Goal: Find specific page/section: Find specific page/section

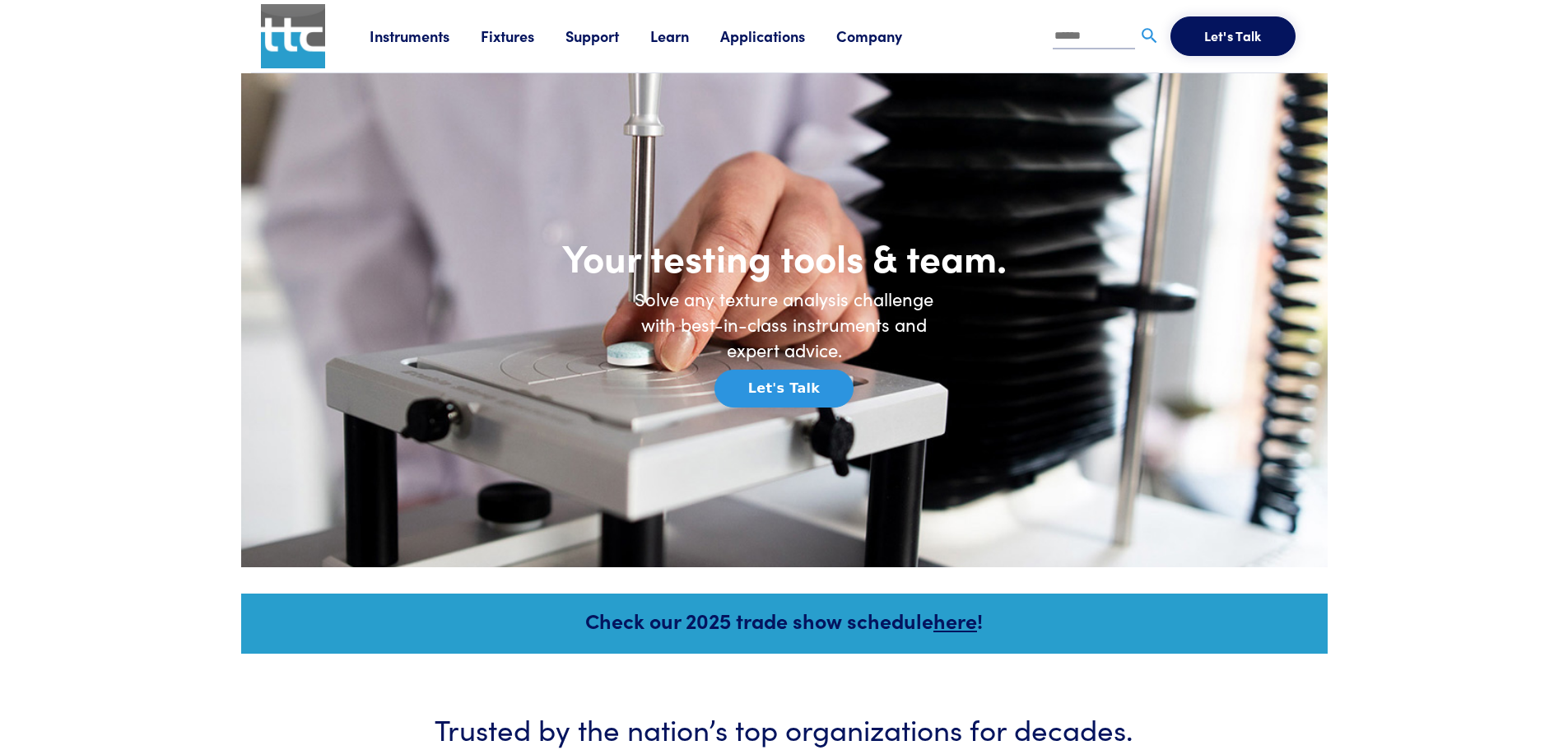
click at [504, 33] on link "Fixtures" at bounding box center [523, 36] width 85 height 21
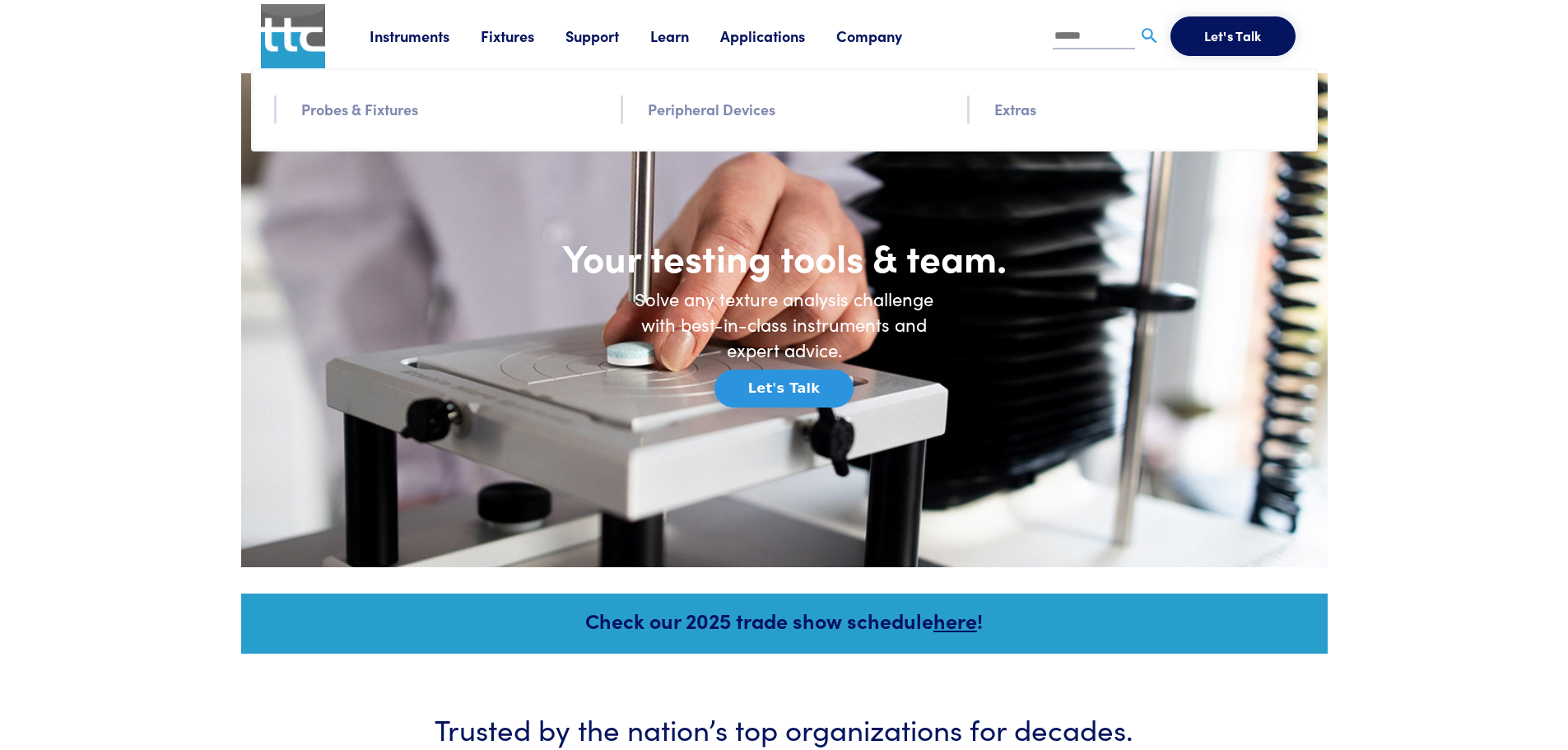
click at [374, 103] on link "Probes & Fixtures" at bounding box center [359, 109] width 117 height 24
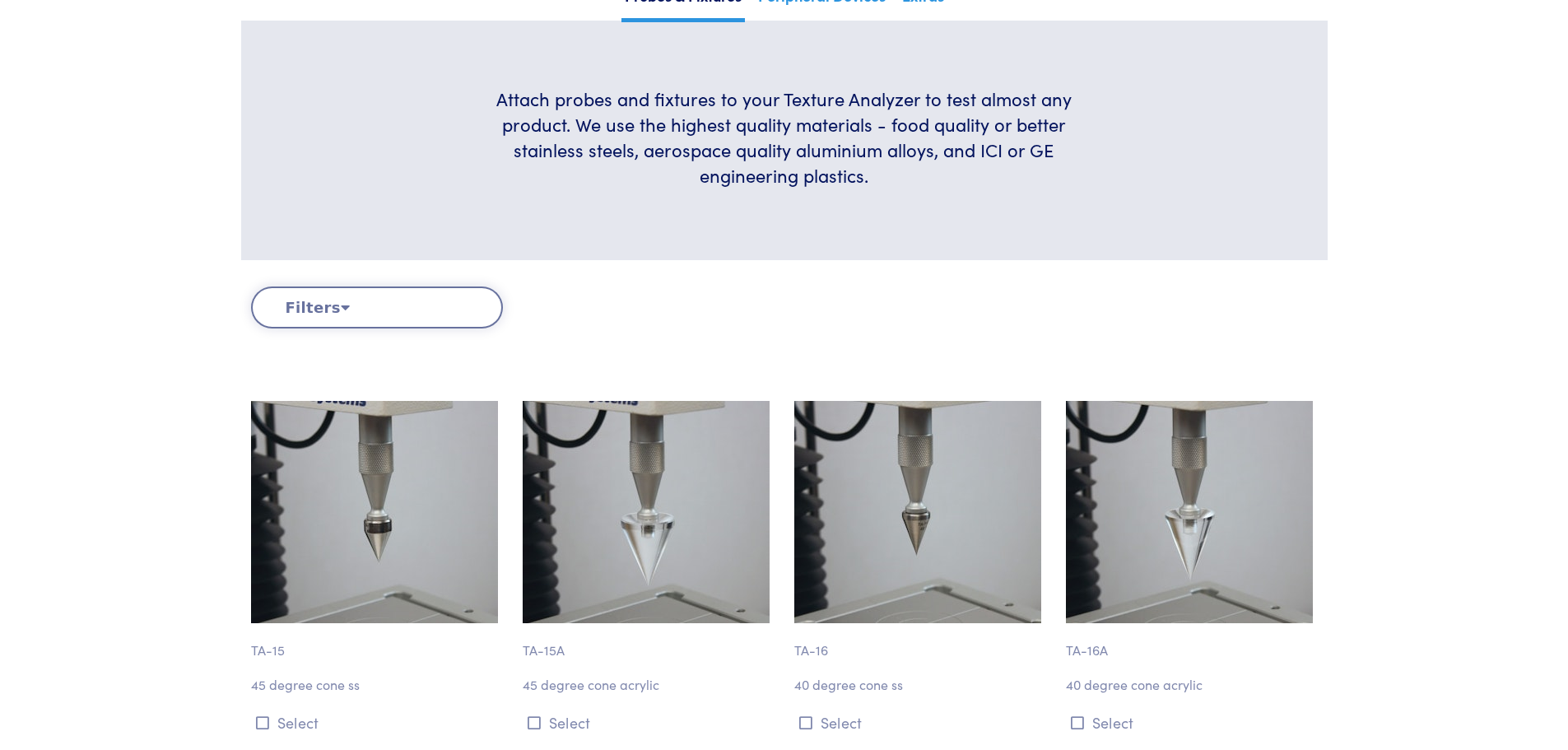
scroll to position [411, 0]
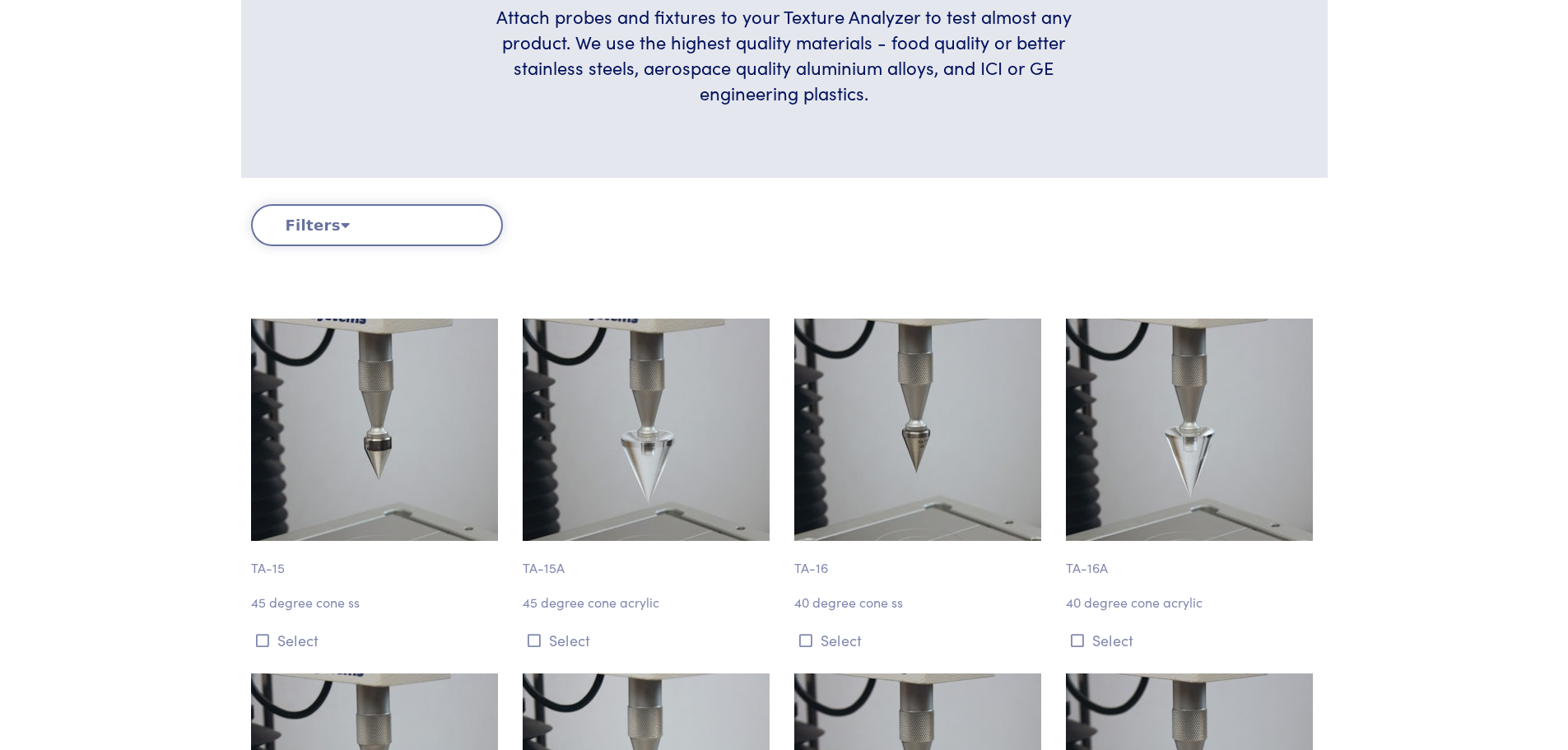
click at [340, 222] on icon at bounding box center [344, 224] width 9 height 14
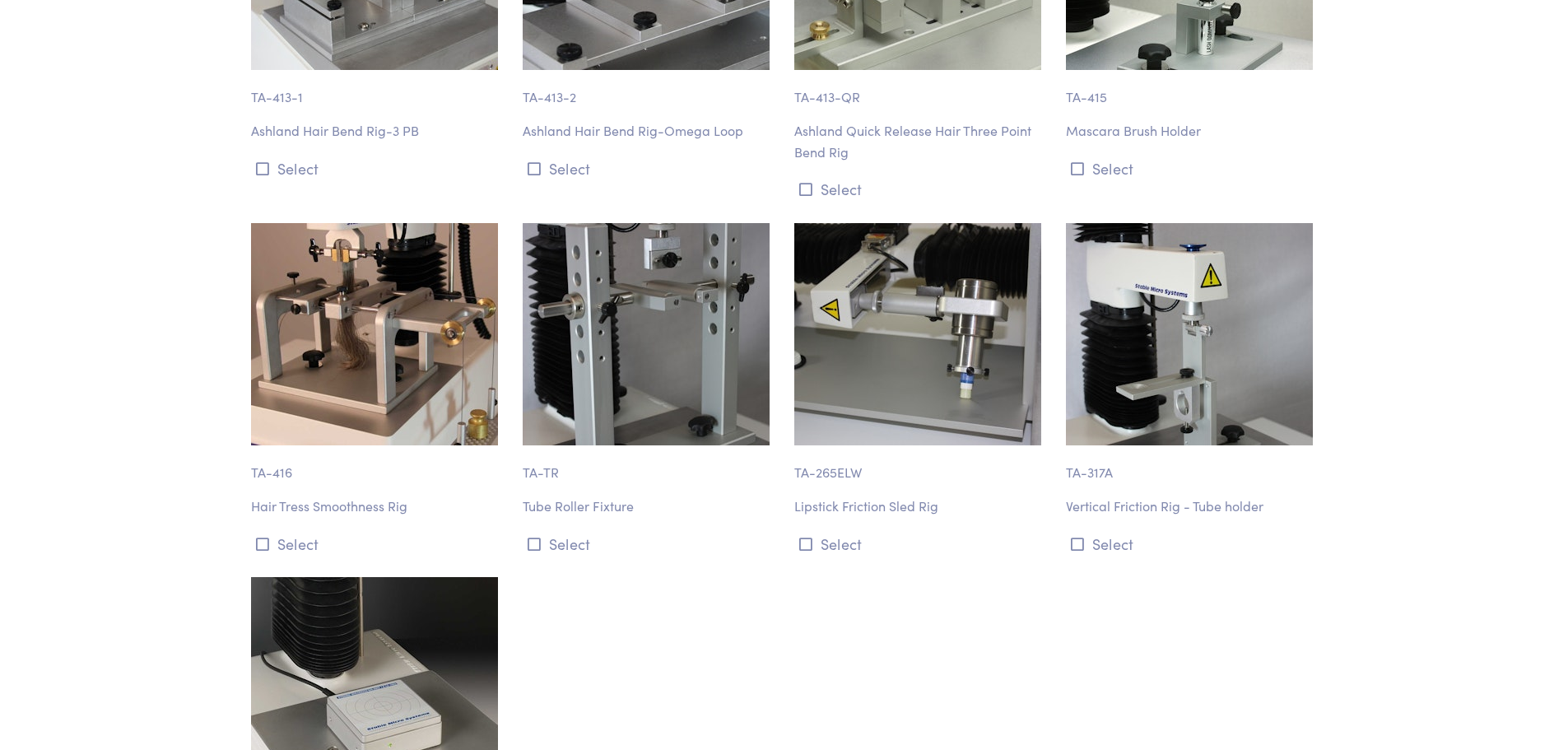
scroll to position [3211, 0]
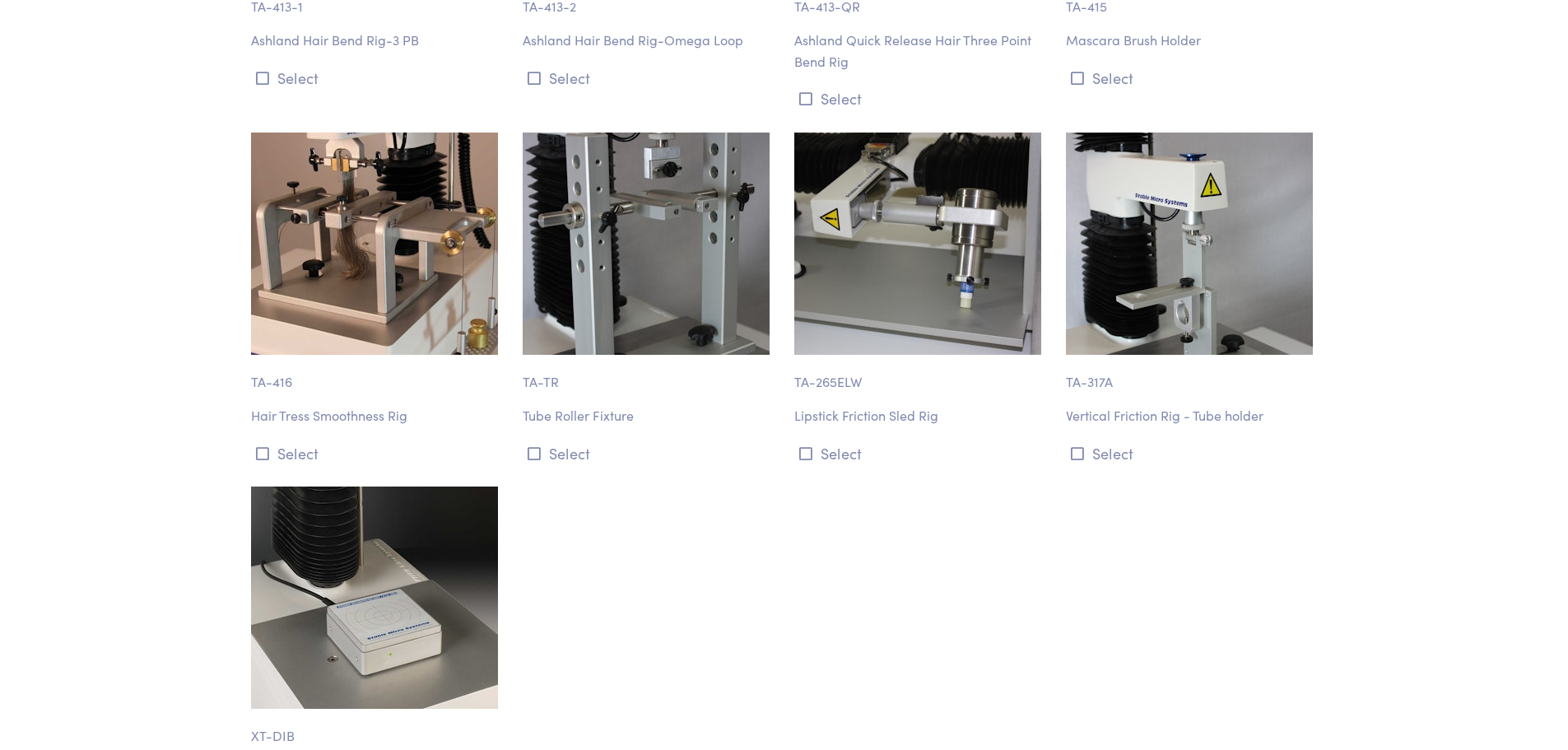
click at [351, 269] on img at bounding box center [374, 244] width 247 height 222
click at [350, 263] on img at bounding box center [374, 244] width 247 height 222
click at [320, 421] on p "Hair Tress Smoothness Rig" at bounding box center [376, 415] width 251 height 21
click at [276, 383] on p "TA-416" at bounding box center [376, 374] width 251 height 38
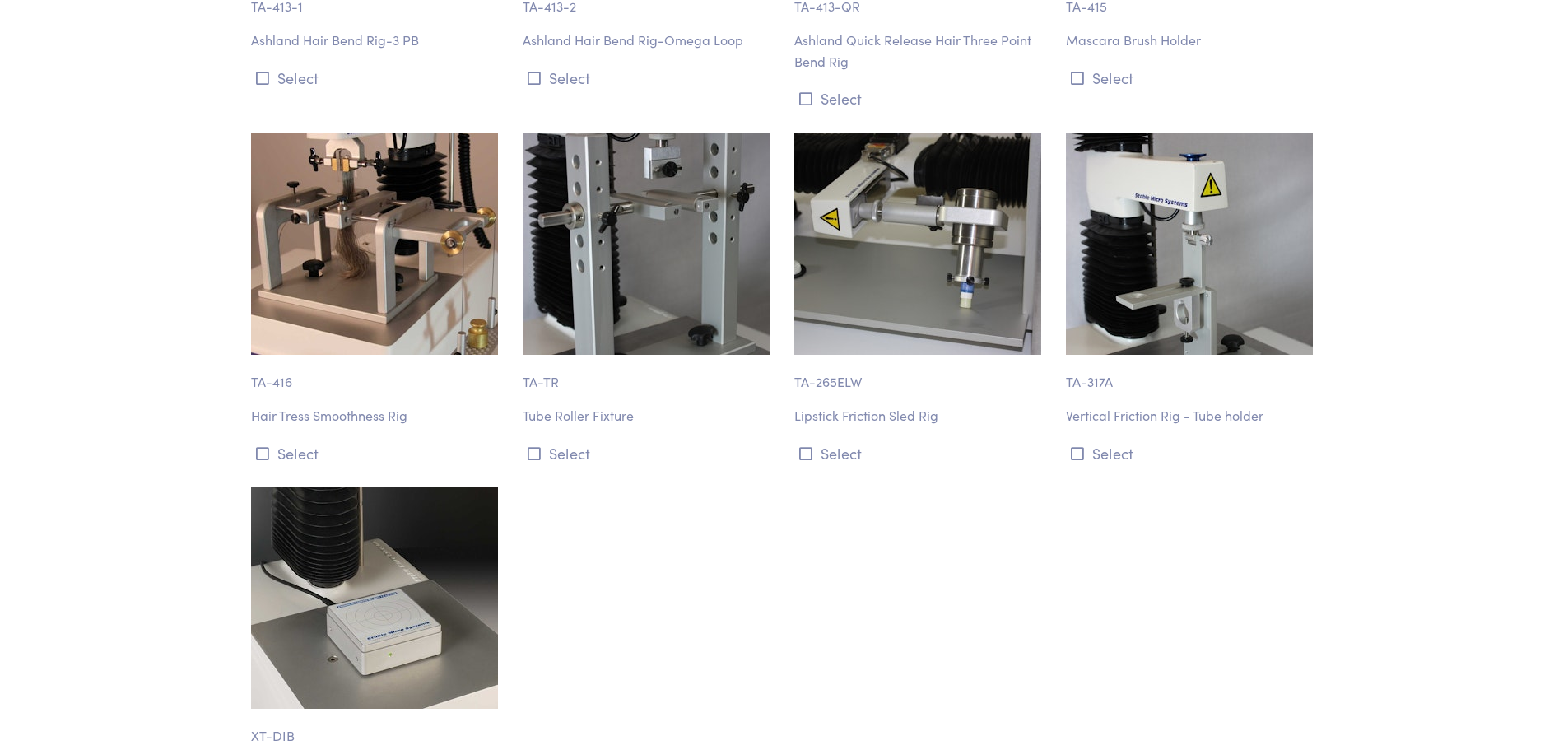
click at [317, 288] on img at bounding box center [374, 244] width 247 height 222
